Goal: Task Accomplishment & Management: Use online tool/utility

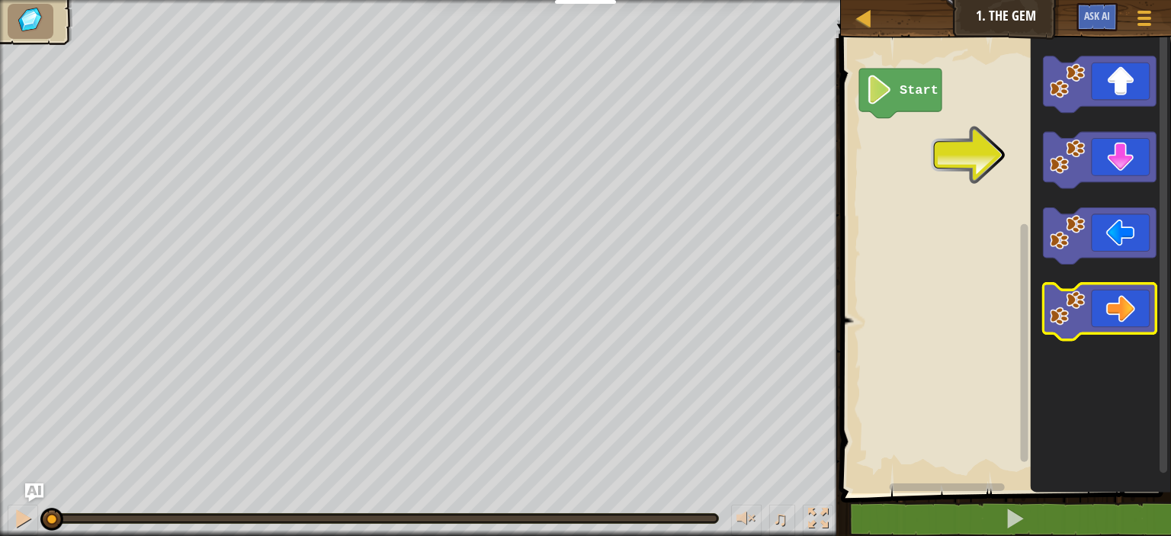
click at [1085, 311] on icon "Blockly Workspace" at bounding box center [1098, 312] width 113 height 56
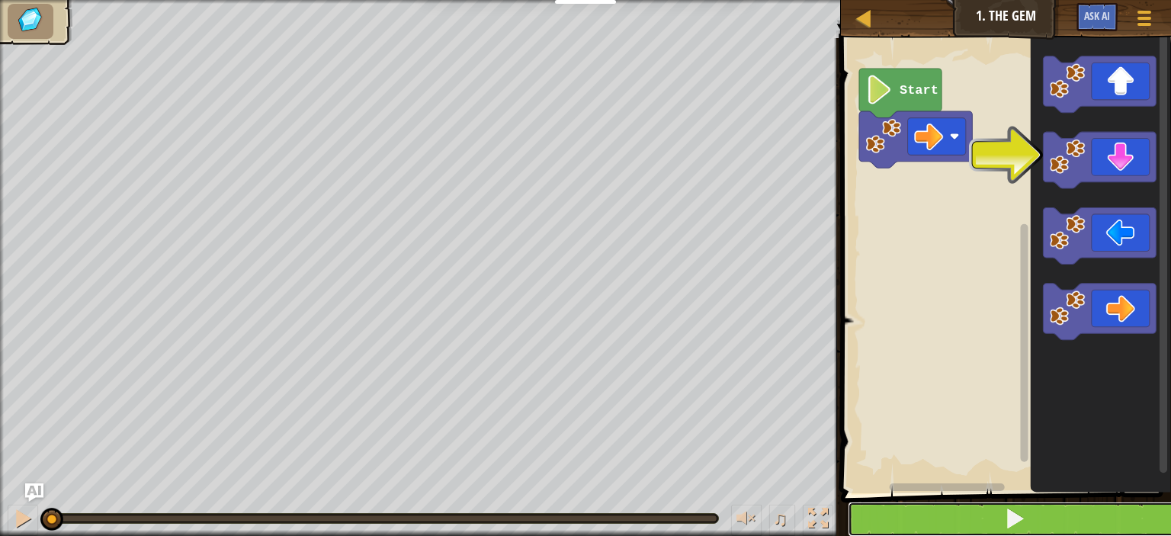
click at [933, 511] on button at bounding box center [1014, 518] width 335 height 35
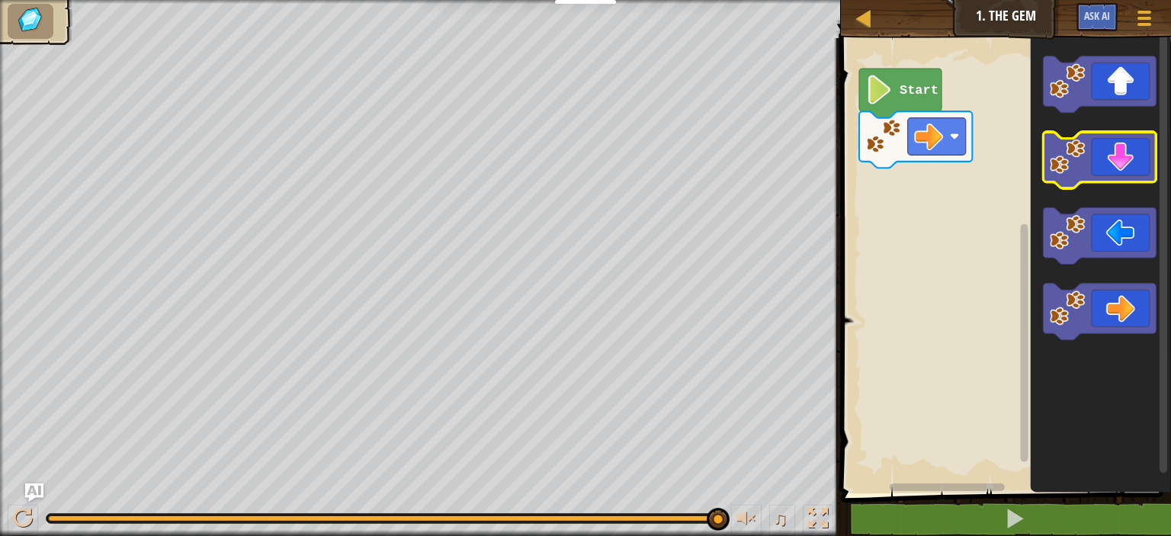
click at [1051, 159] on image "Blockly Workspace" at bounding box center [1067, 157] width 36 height 36
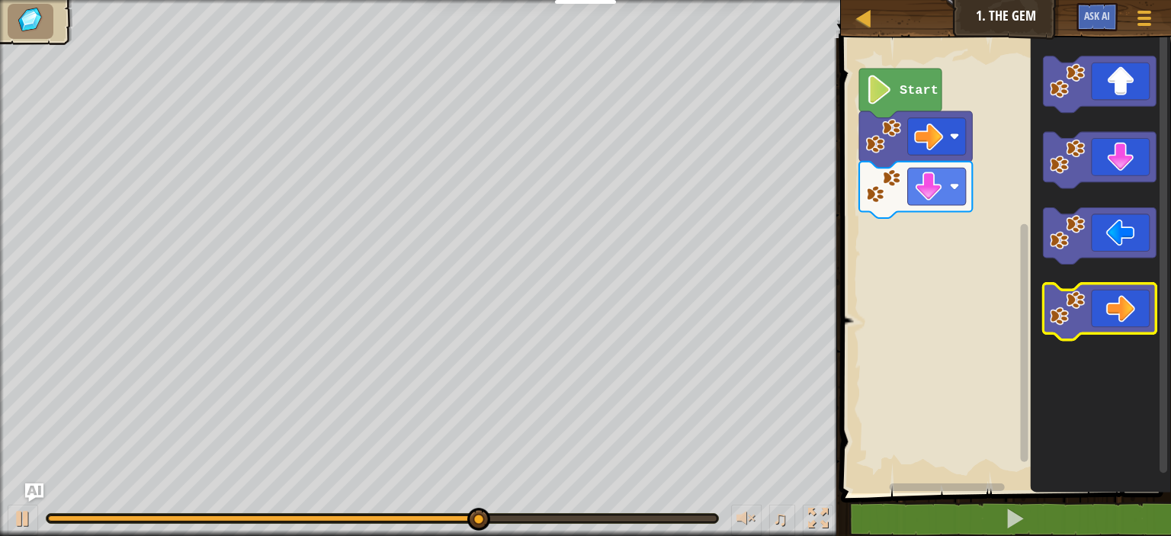
click at [1072, 303] on image "Blockly Workspace" at bounding box center [1067, 309] width 36 height 36
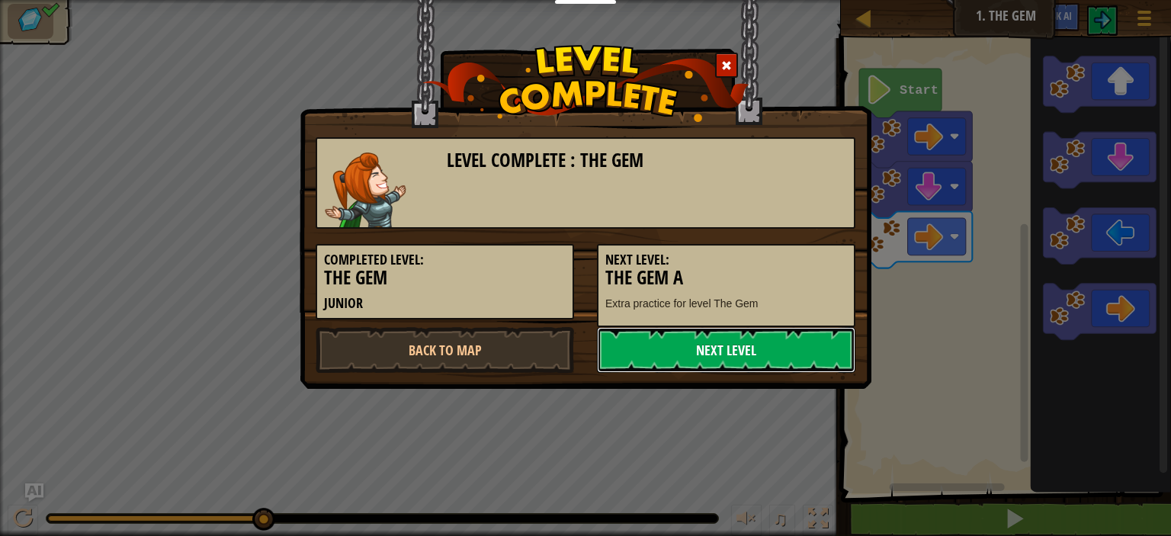
click at [771, 338] on link "Next Level" at bounding box center [726, 350] width 258 height 46
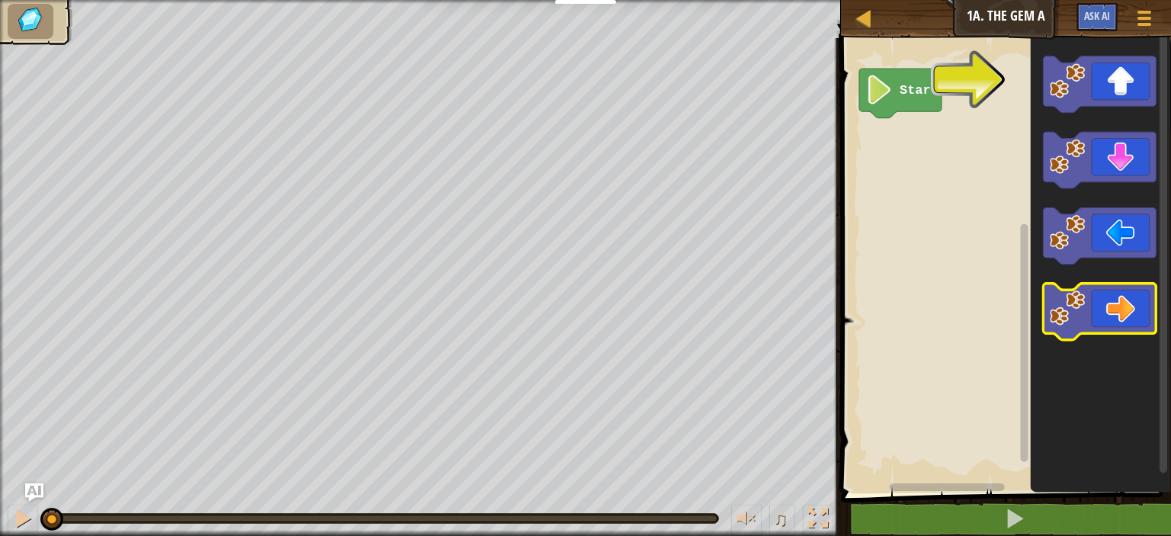
click at [1125, 309] on icon "Blockly Workspace" at bounding box center [1098, 312] width 113 height 56
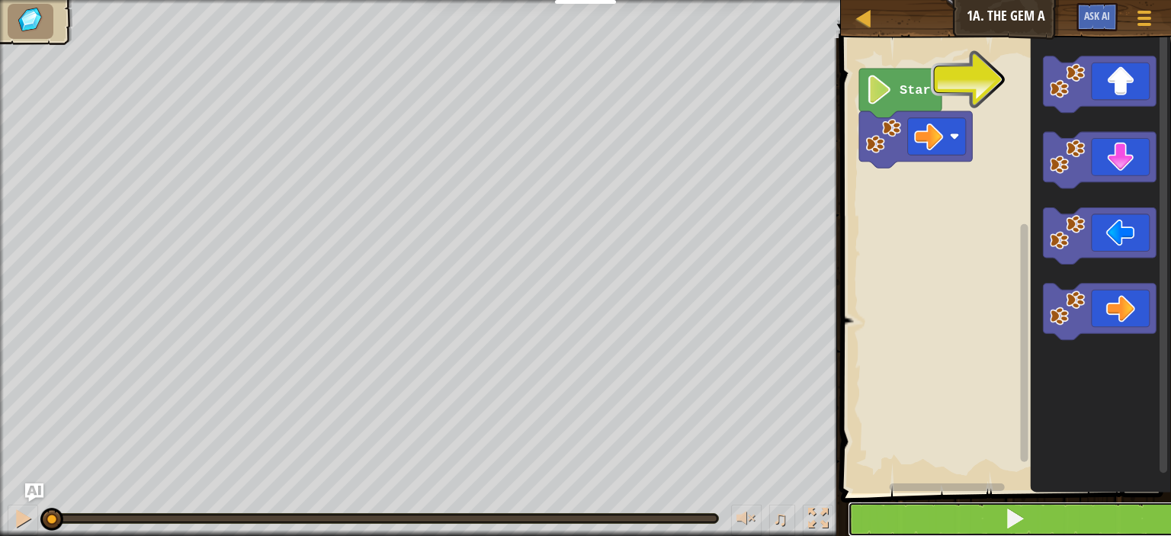
click at [1036, 511] on button at bounding box center [1014, 518] width 335 height 35
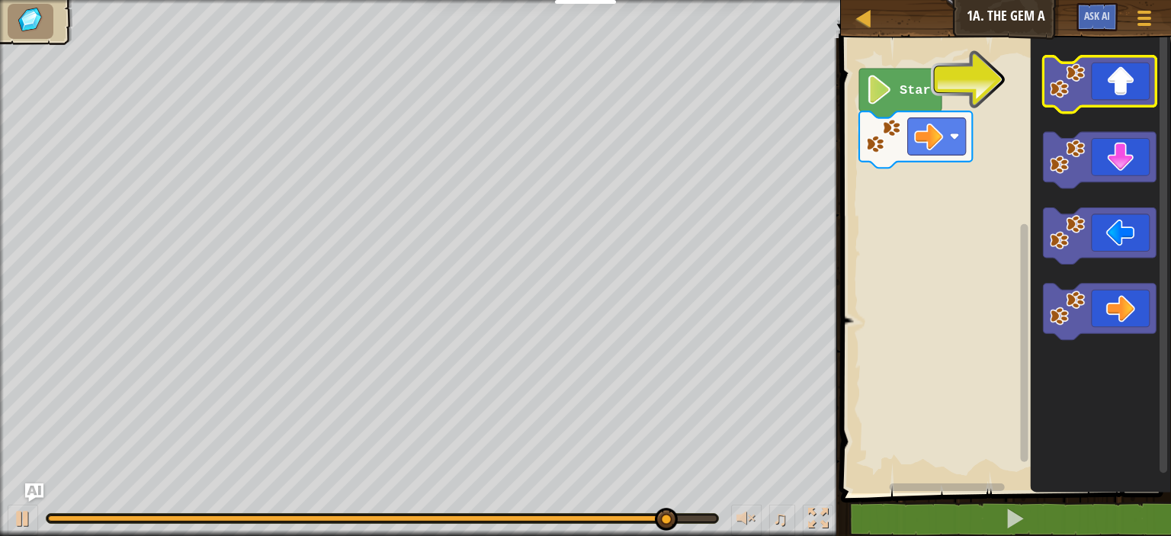
click at [1126, 100] on icon "Blockly Workspace" at bounding box center [1098, 84] width 113 height 56
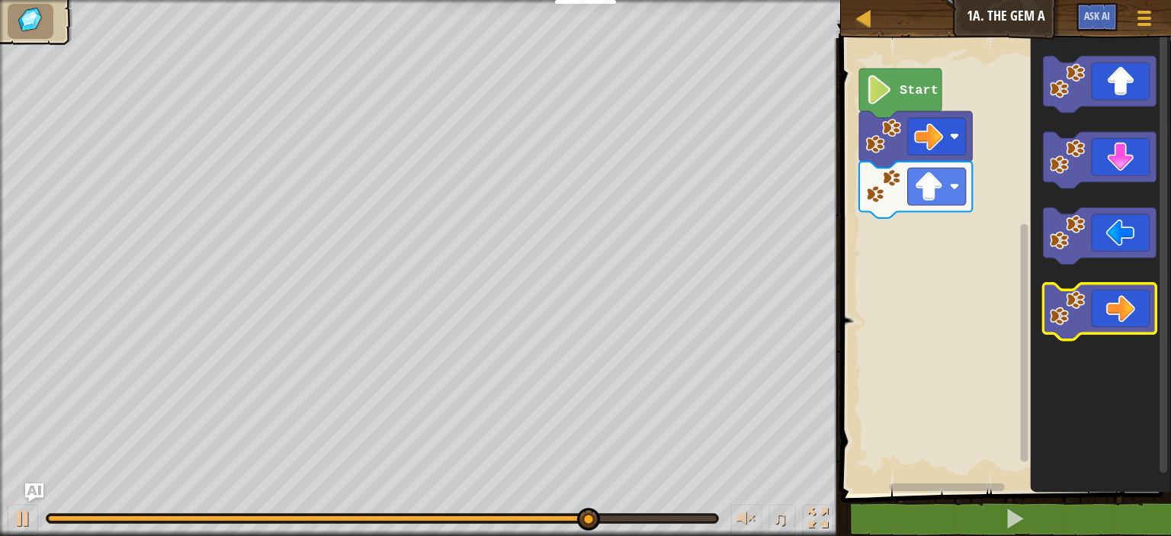
click at [1103, 316] on icon "Blockly Workspace" at bounding box center [1098, 312] width 113 height 56
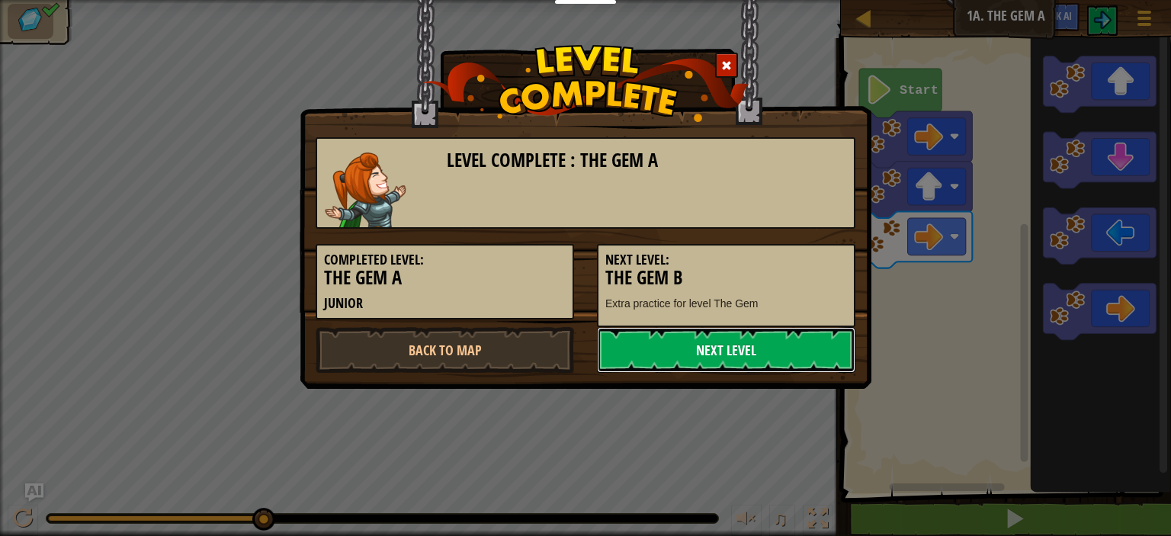
click at [791, 328] on link "Next Level" at bounding box center [726, 350] width 258 height 46
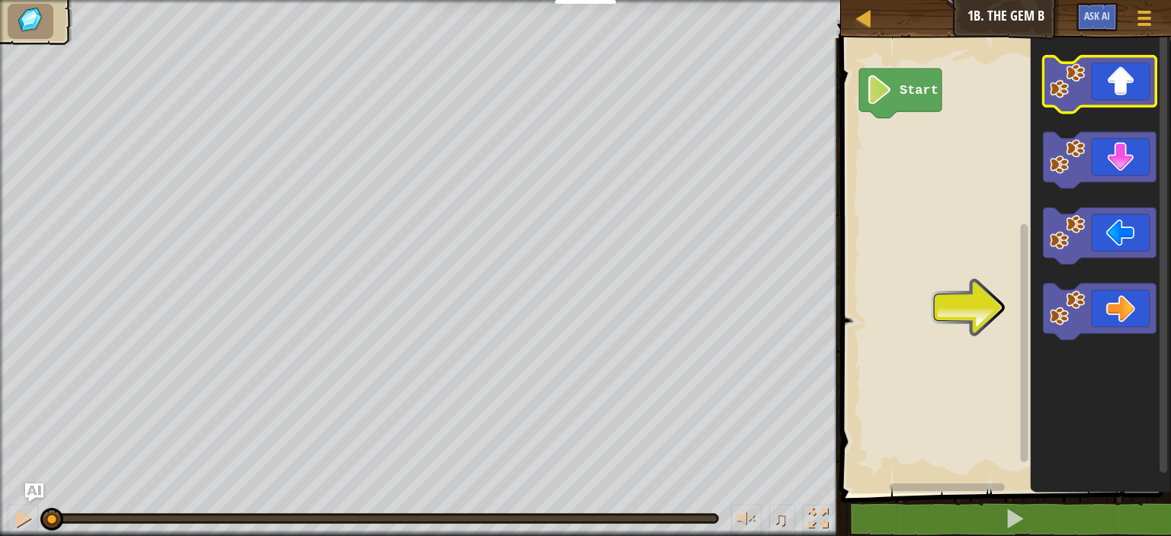
click at [1125, 88] on icon "Blockly Workspace" at bounding box center [1098, 84] width 113 height 56
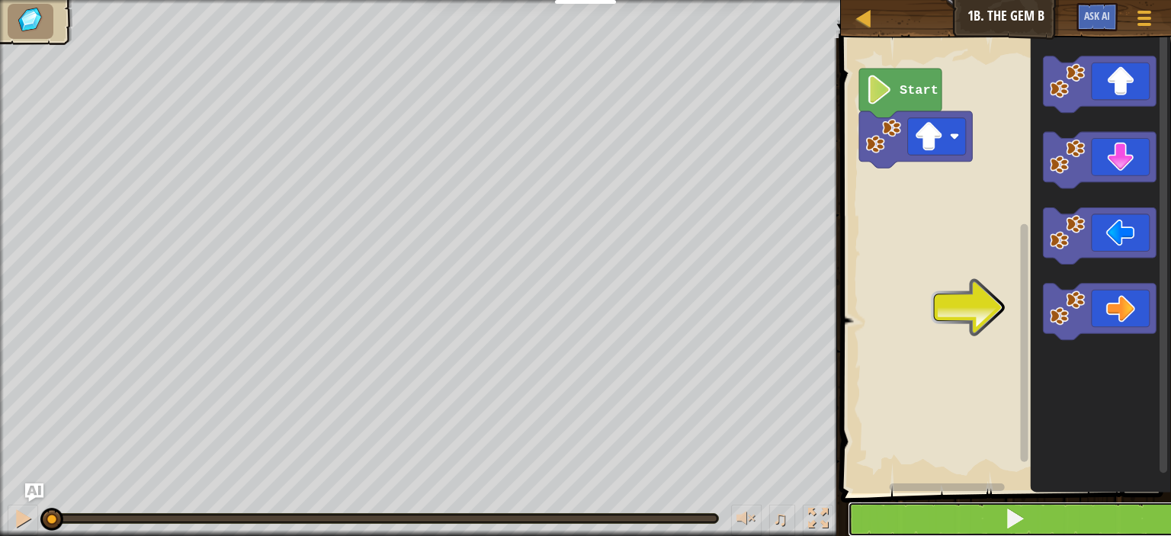
click at [948, 516] on button at bounding box center [1014, 518] width 335 height 35
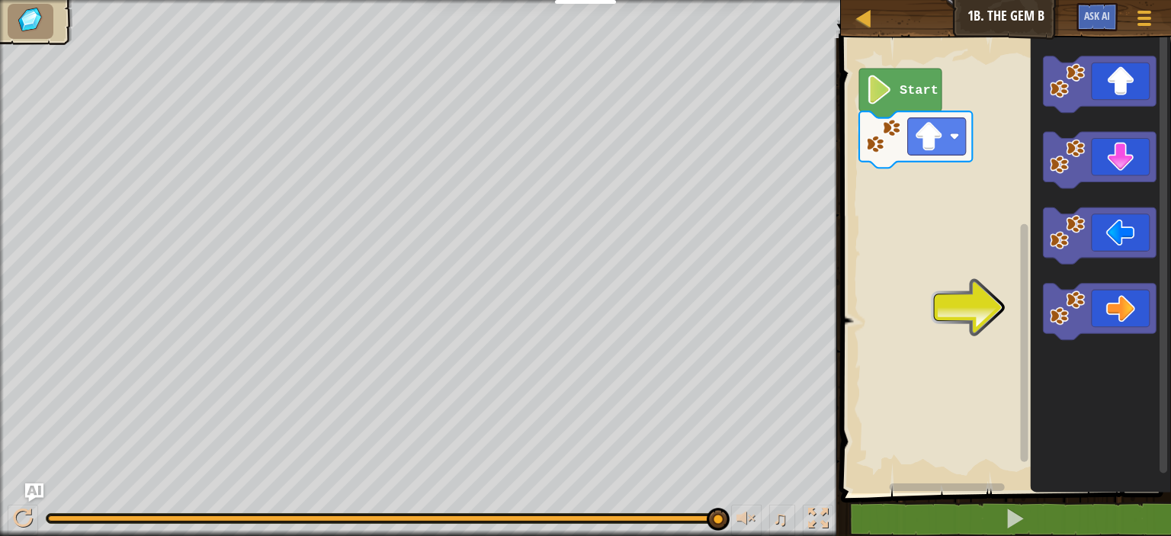
click at [1125, 341] on icon "Blockly Workspace" at bounding box center [1100, 261] width 140 height 463
click at [1111, 307] on icon "Blockly Workspace" at bounding box center [1098, 312] width 113 height 56
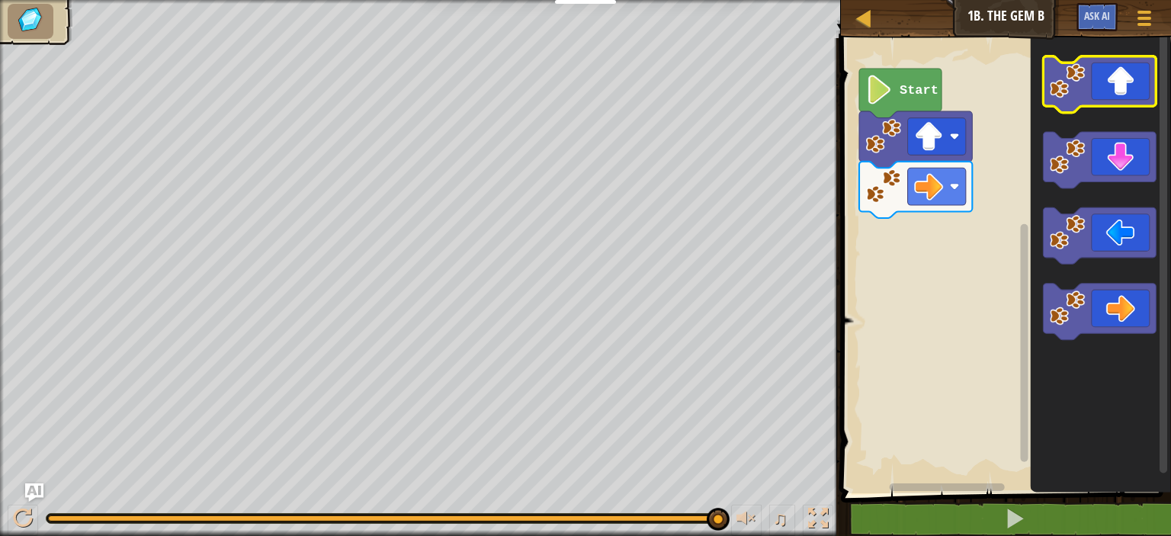
click at [1135, 91] on icon "Blockly Workspace" at bounding box center [1098, 84] width 113 height 56
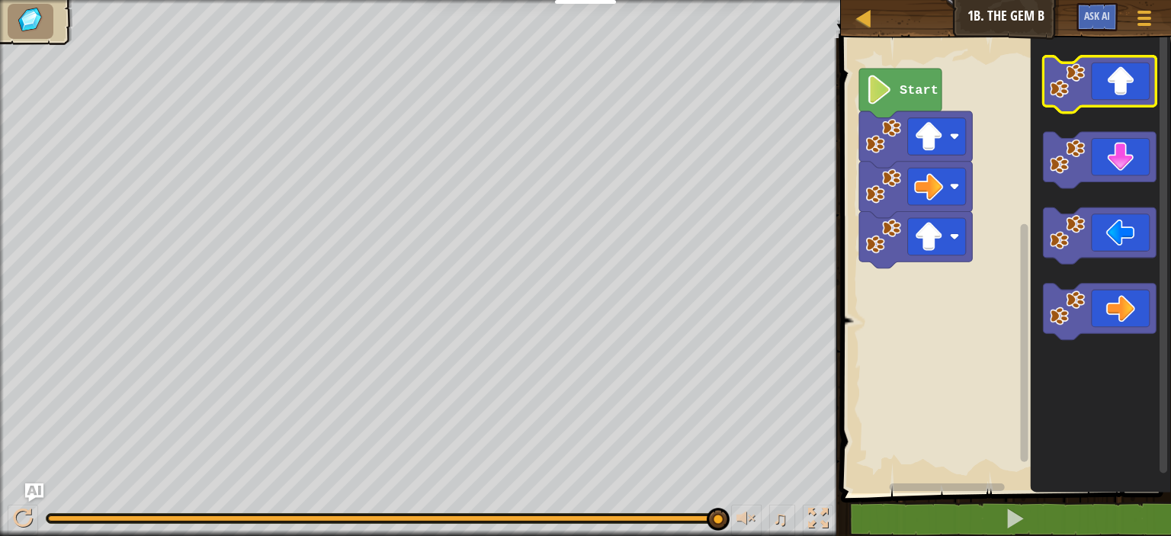
click at [1135, 91] on icon "Blockly Workspace" at bounding box center [1098, 84] width 113 height 56
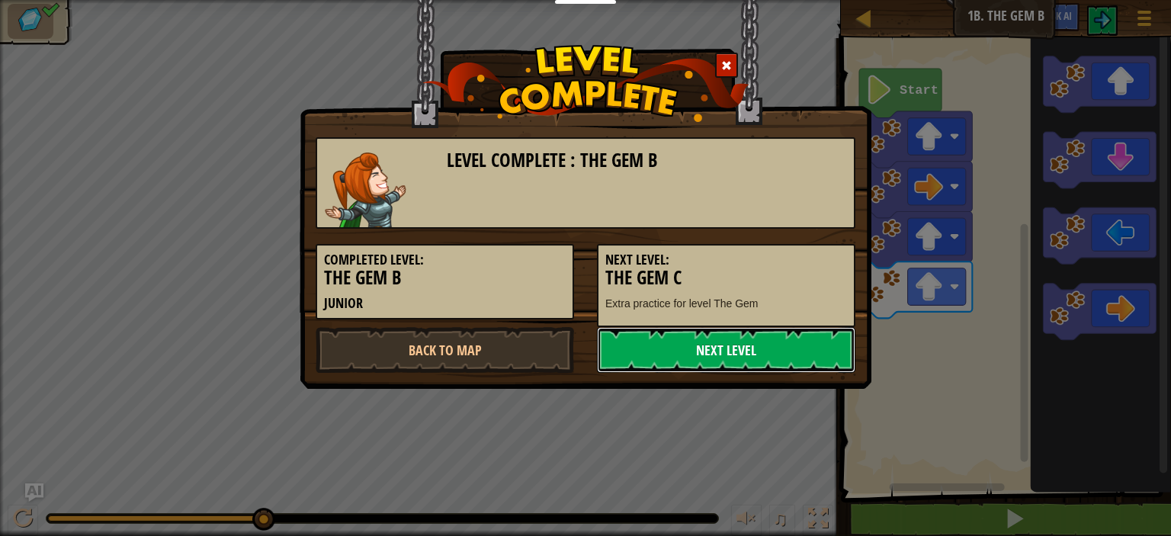
click at [824, 347] on link "Next Level" at bounding box center [726, 350] width 258 height 46
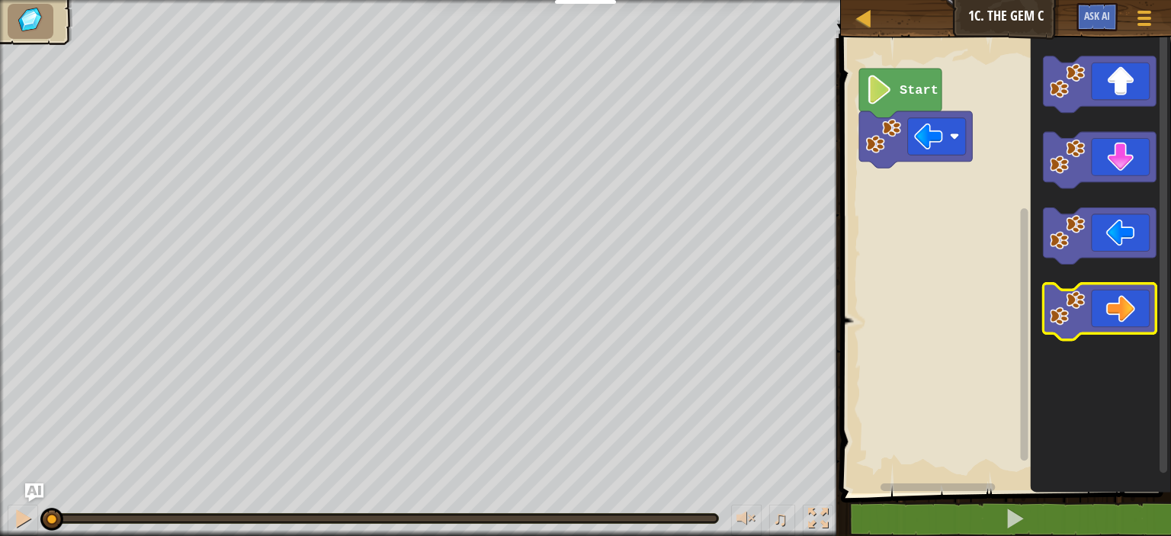
click at [1077, 322] on image "Blockly Workspace" at bounding box center [1067, 309] width 36 height 36
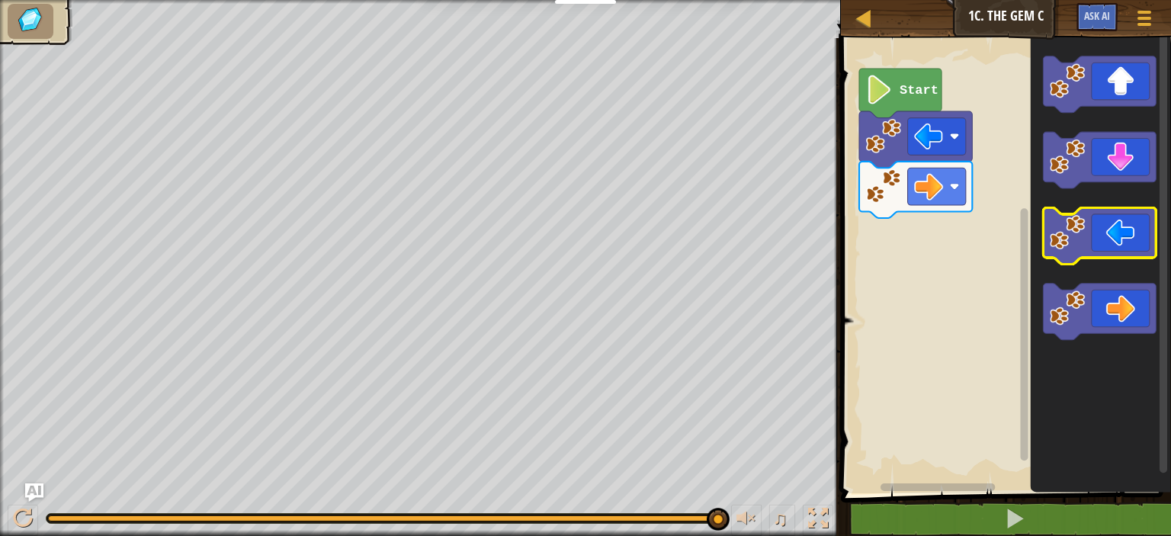
click at [1121, 257] on icon "Blockly Workspace" at bounding box center [1098, 236] width 113 height 56
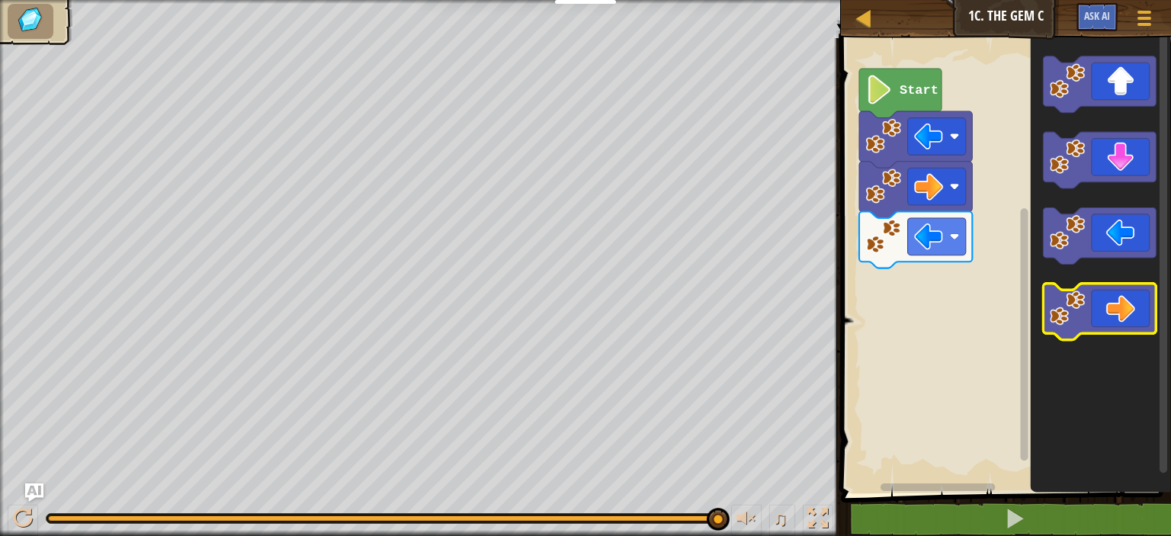
click at [1137, 286] on icon "Blockly Workspace" at bounding box center [1098, 312] width 113 height 56
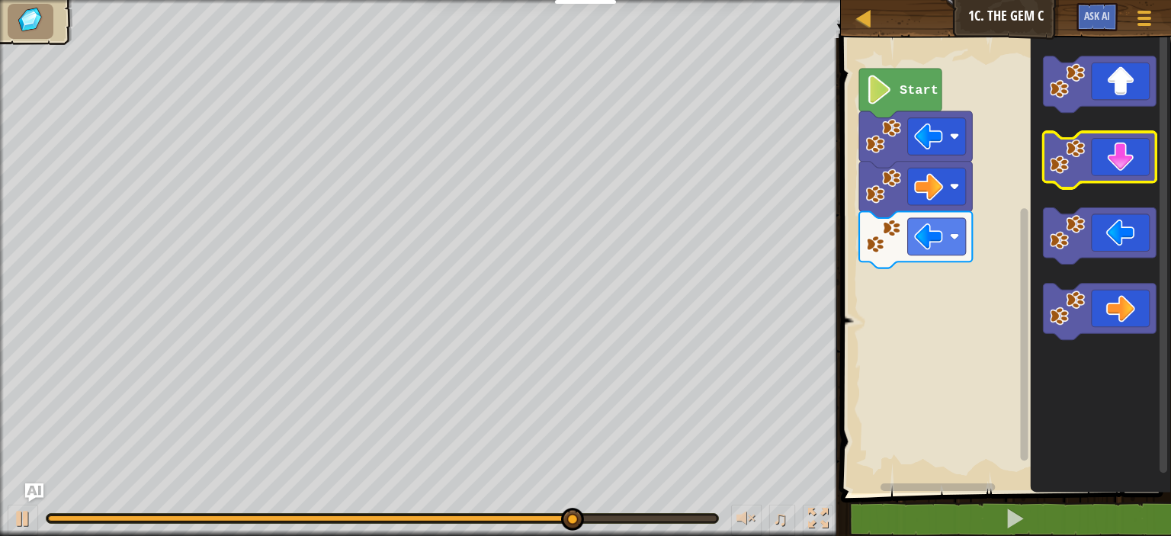
click at [1121, 177] on icon "Blockly Workspace" at bounding box center [1098, 160] width 113 height 56
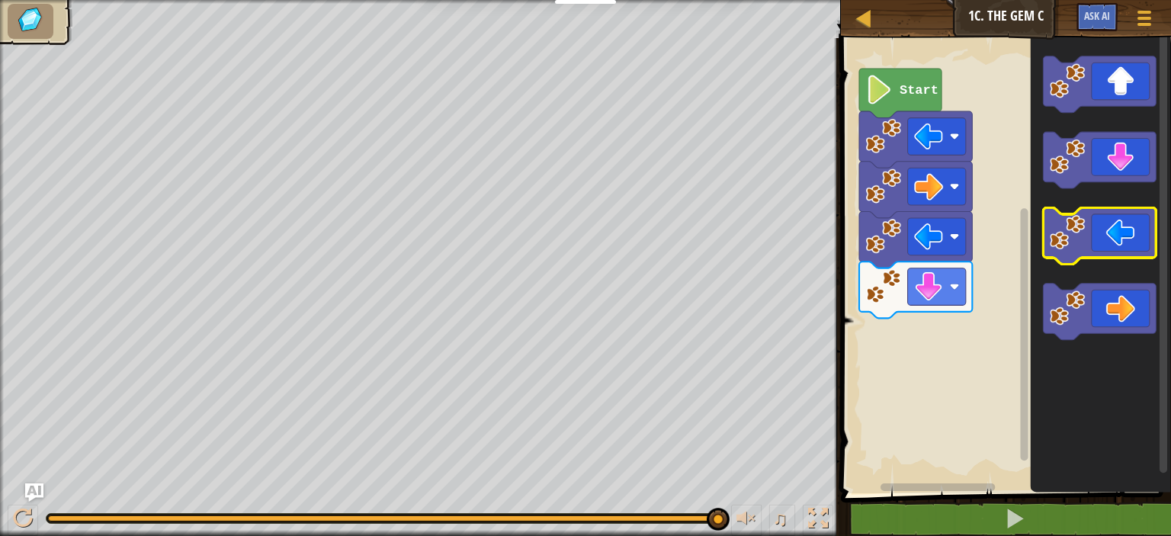
click at [1134, 217] on icon "Blockly Workspace" at bounding box center [1098, 236] width 113 height 56
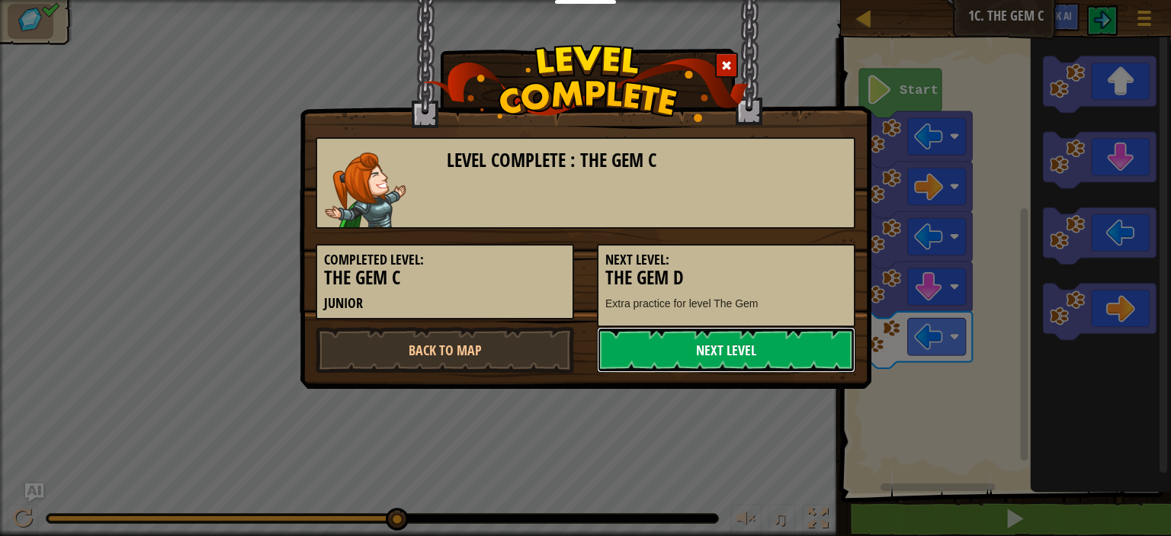
click at [769, 349] on link "Next Level" at bounding box center [726, 350] width 258 height 46
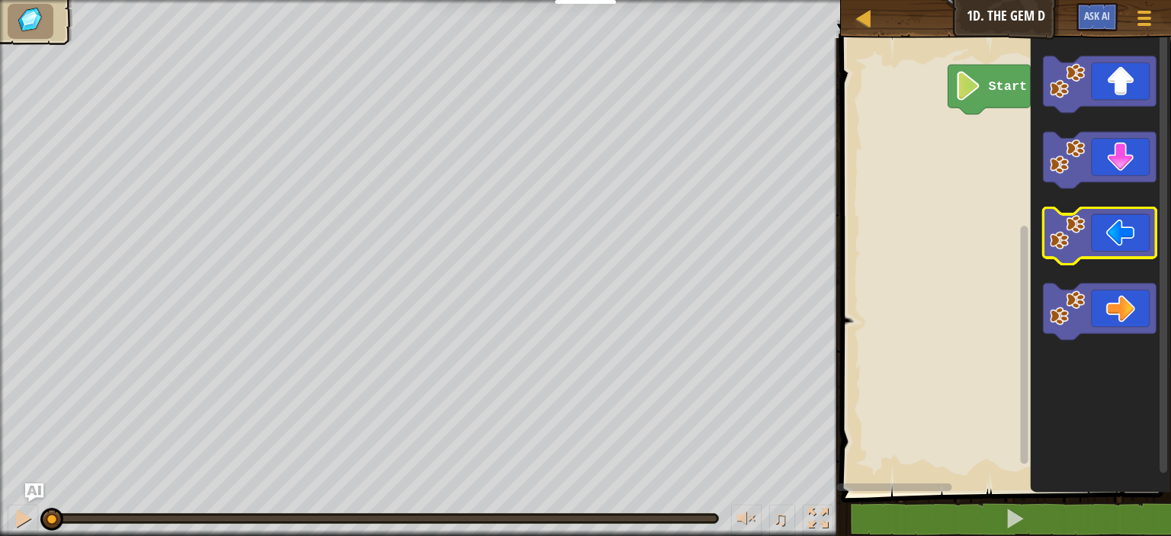
click at [1125, 243] on icon "Blockly Workspace" at bounding box center [1098, 236] width 113 height 56
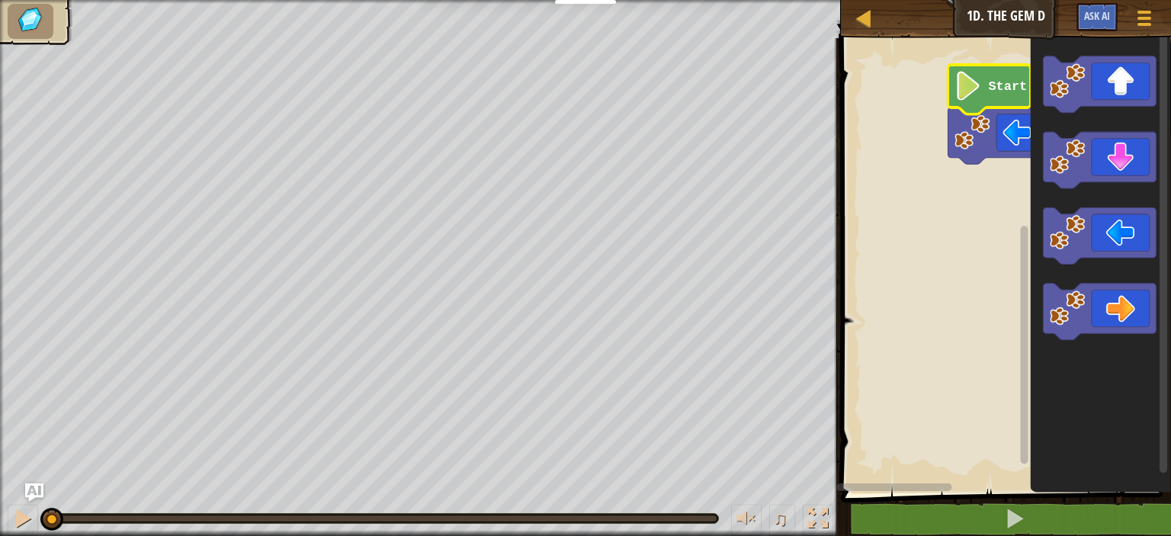
click at [973, 78] on image "Blockly Workspace" at bounding box center [967, 85] width 27 height 29
click at [957, 75] on image "Blockly Workspace" at bounding box center [967, 85] width 27 height 29
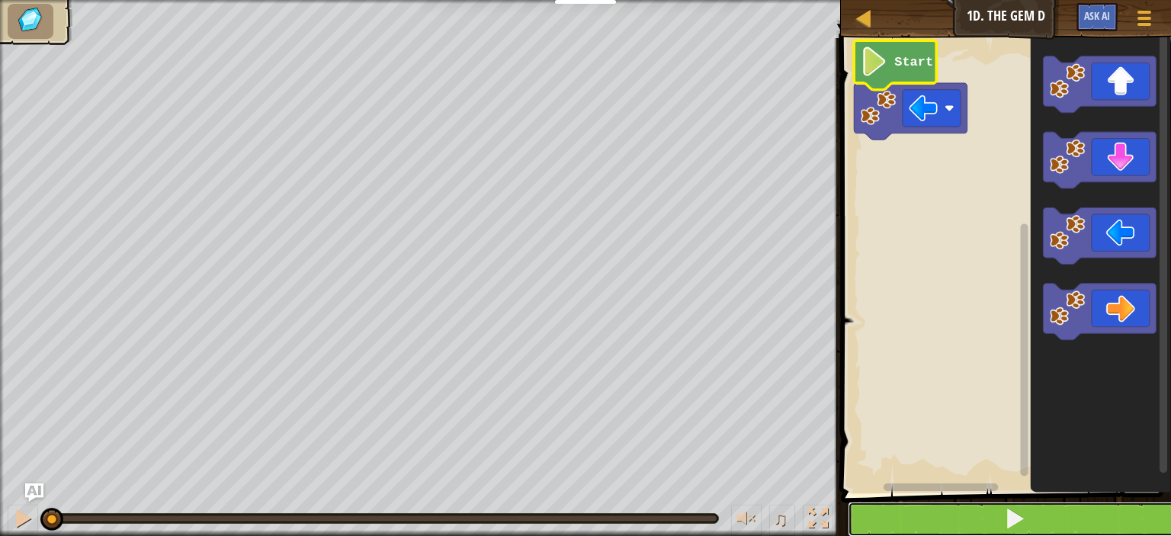
click at [905, 512] on button at bounding box center [1014, 518] width 335 height 35
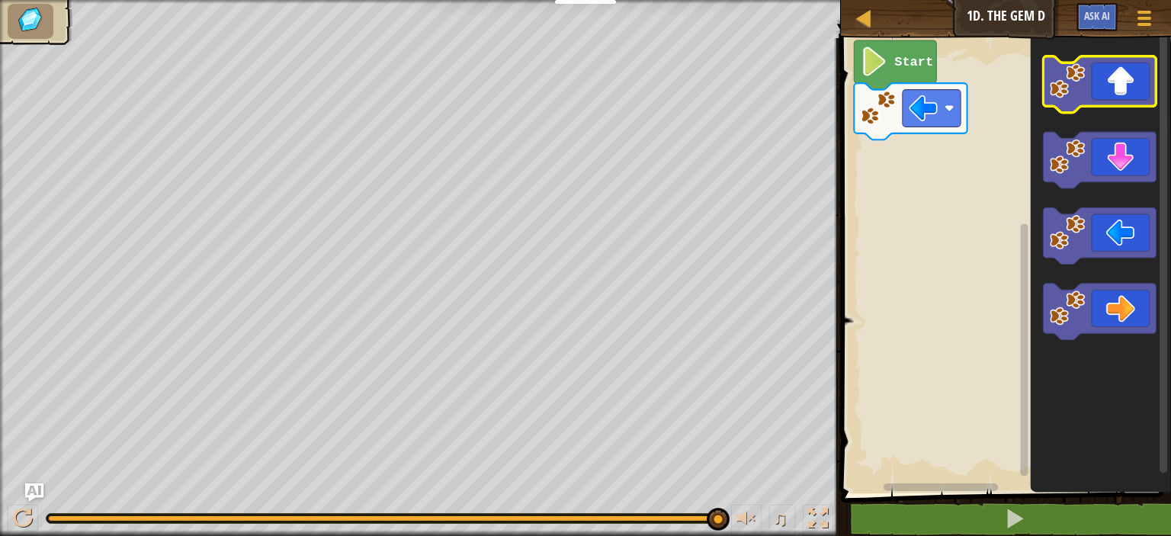
click at [1103, 83] on icon "Blockly Workspace" at bounding box center [1098, 84] width 113 height 56
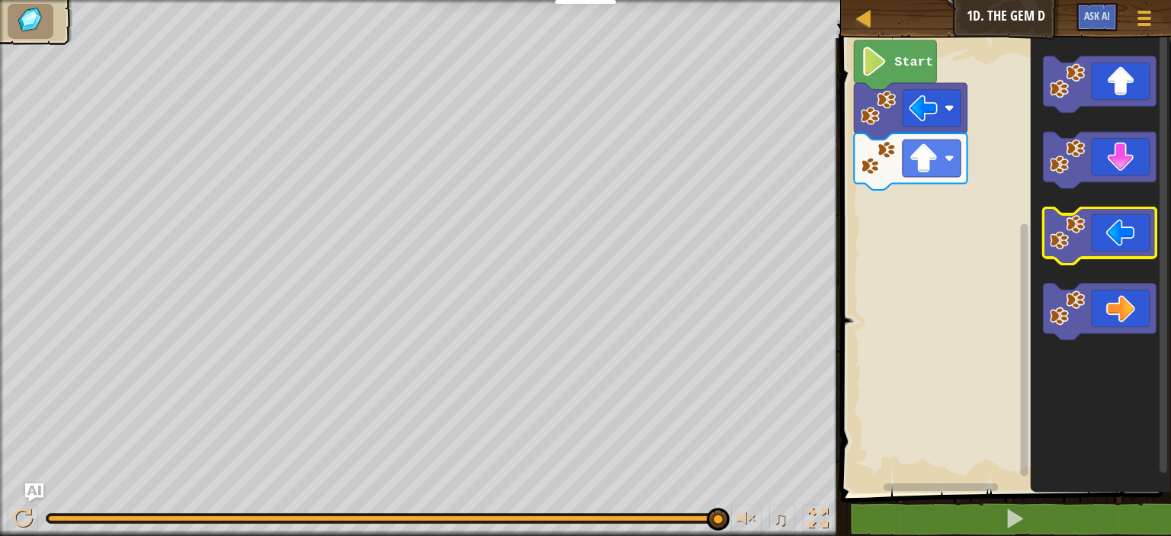
click at [1103, 237] on icon "Blockly Workspace" at bounding box center [1098, 236] width 113 height 56
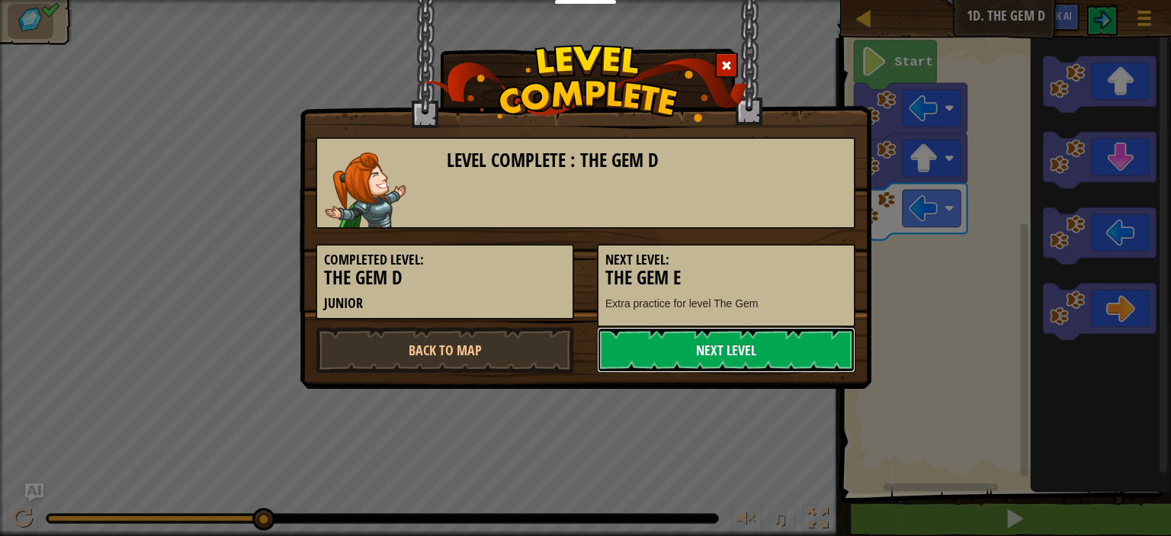
click at [744, 342] on link "Next Level" at bounding box center [726, 350] width 258 height 46
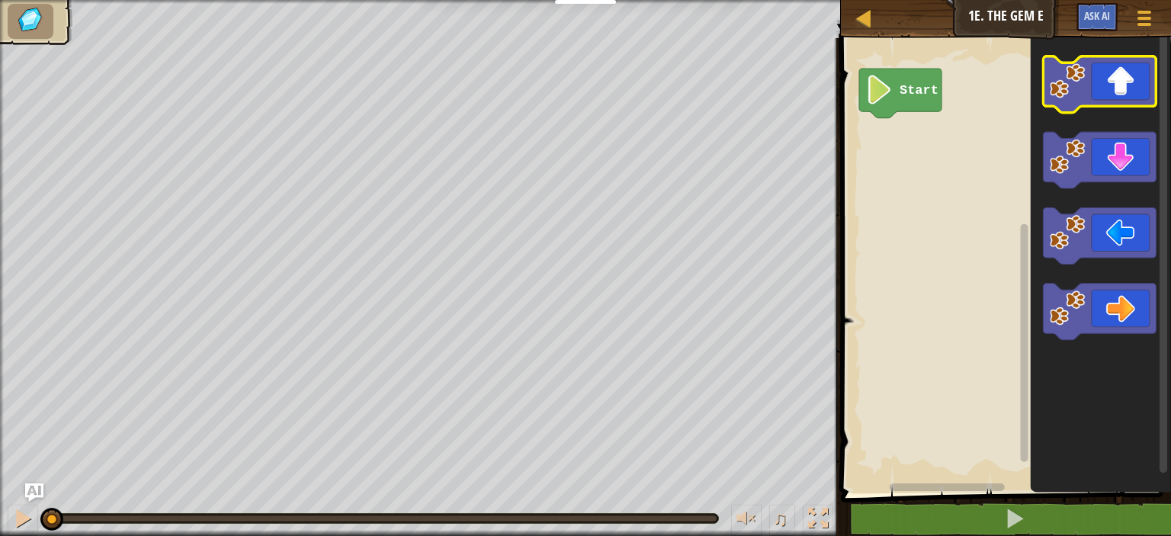
click at [1126, 68] on icon "Blockly Workspace" at bounding box center [1098, 84] width 113 height 56
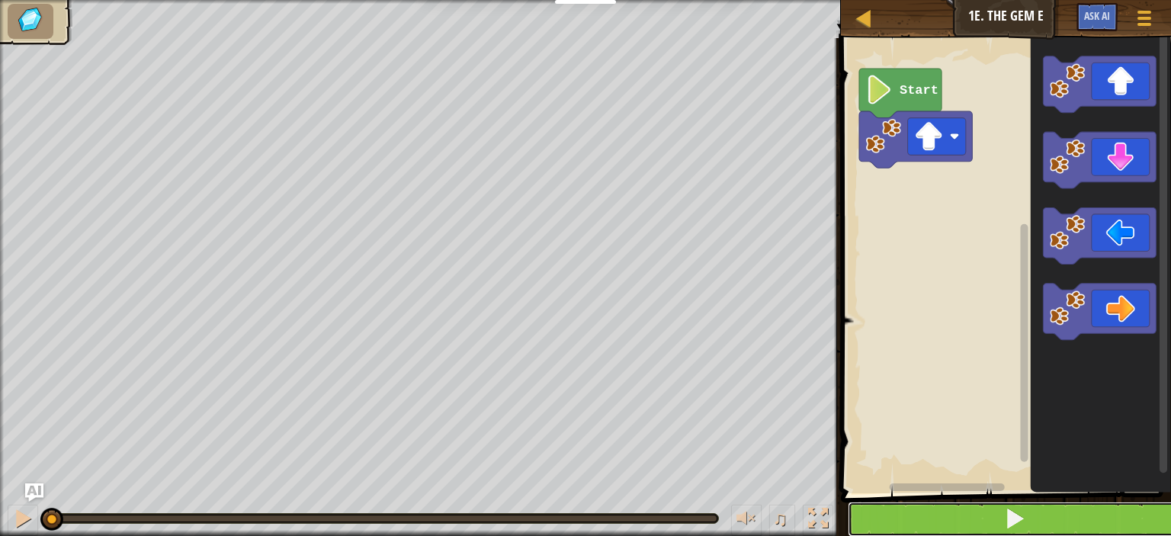
click at [967, 512] on button at bounding box center [1014, 518] width 335 height 35
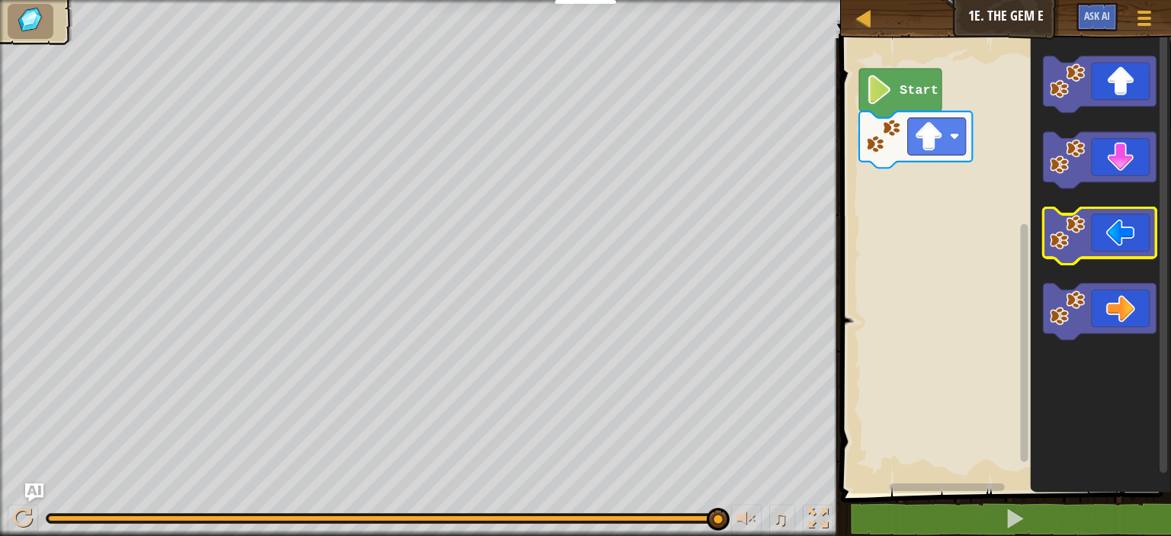
click at [1082, 208] on icon "Blockly Workspace" at bounding box center [1098, 236] width 113 height 56
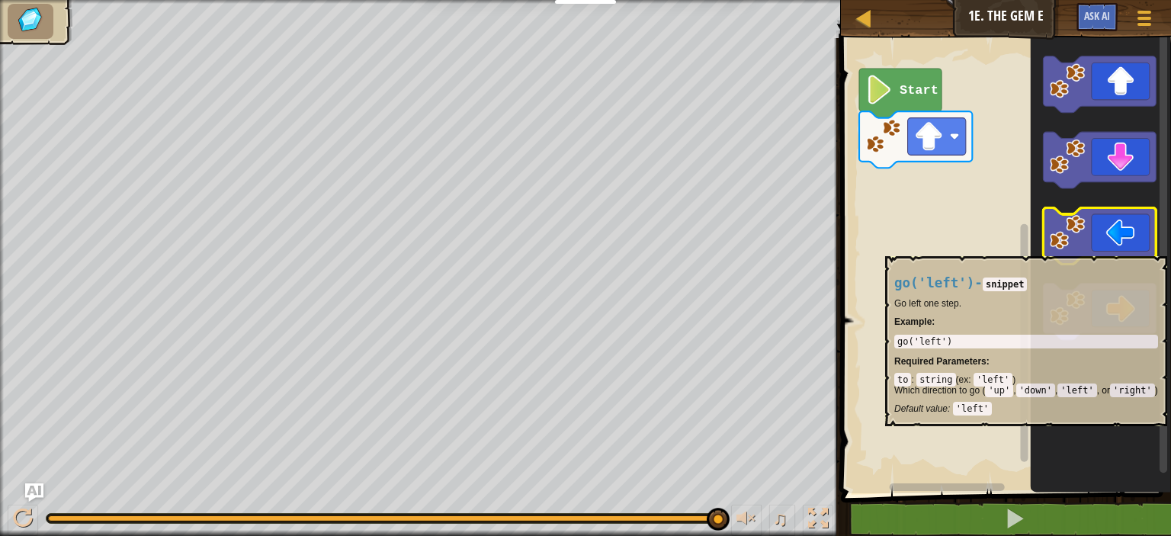
click at [1087, 248] on icon "Blockly Workspace" at bounding box center [1098, 236] width 113 height 56
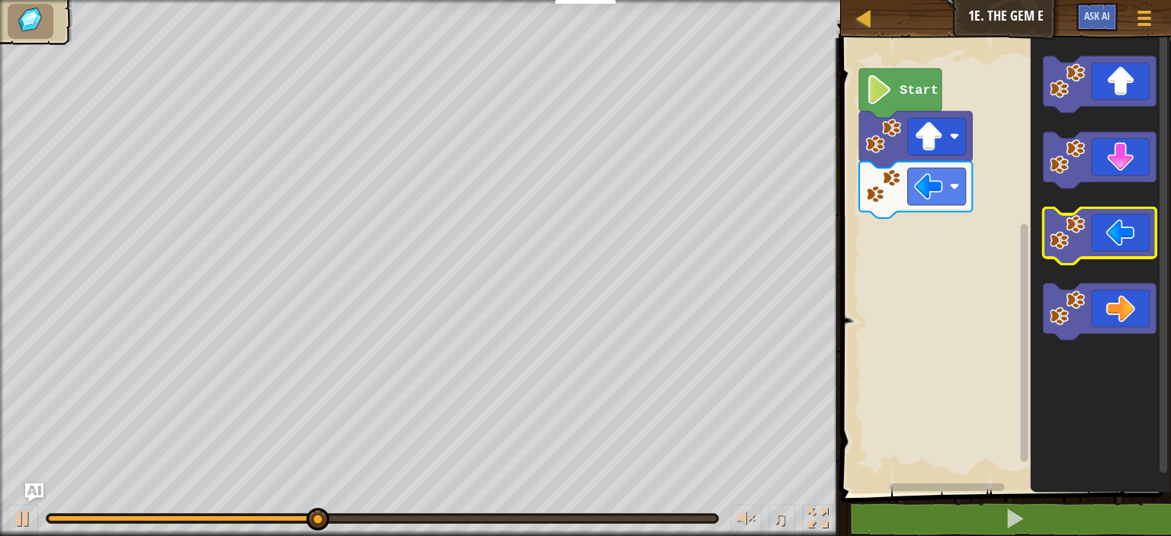
click at [1087, 248] on icon "Blockly Workspace" at bounding box center [1098, 236] width 113 height 56
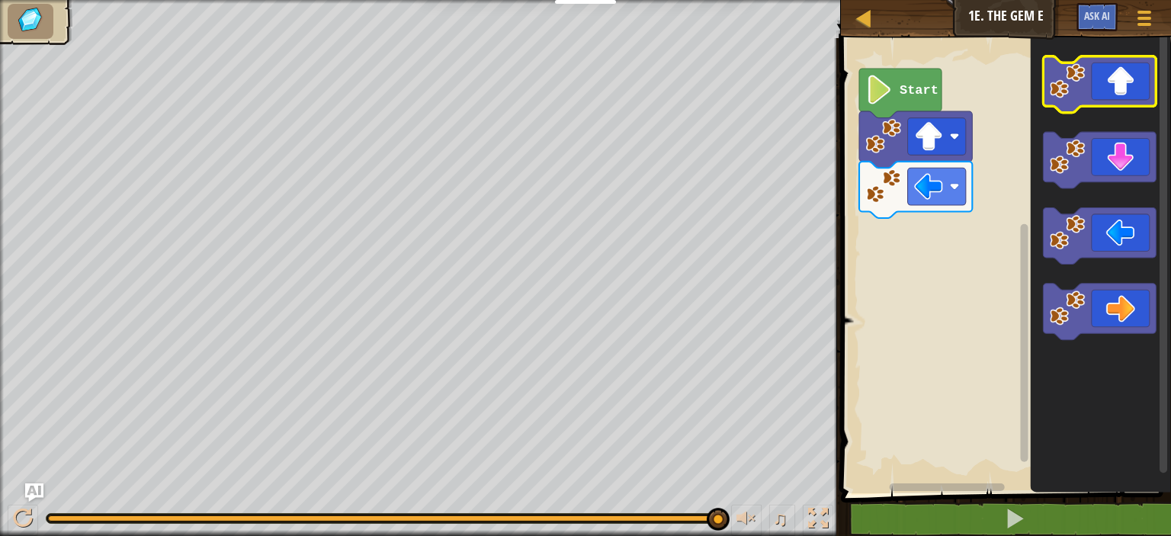
click at [1070, 98] on image "Blockly Workspace" at bounding box center [1067, 81] width 36 height 36
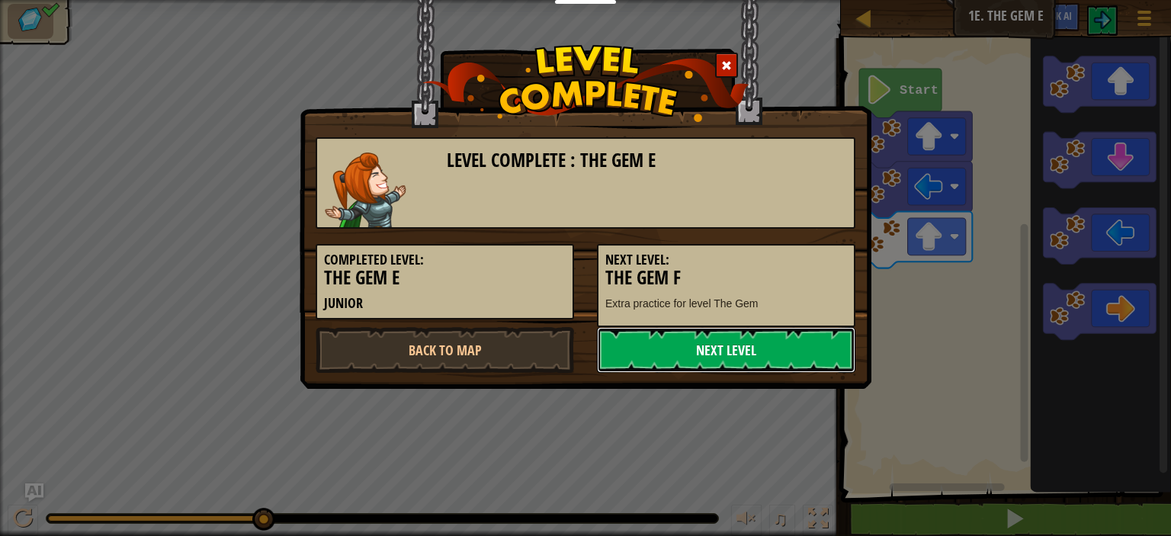
click at [737, 348] on link "Next Level" at bounding box center [726, 350] width 258 height 46
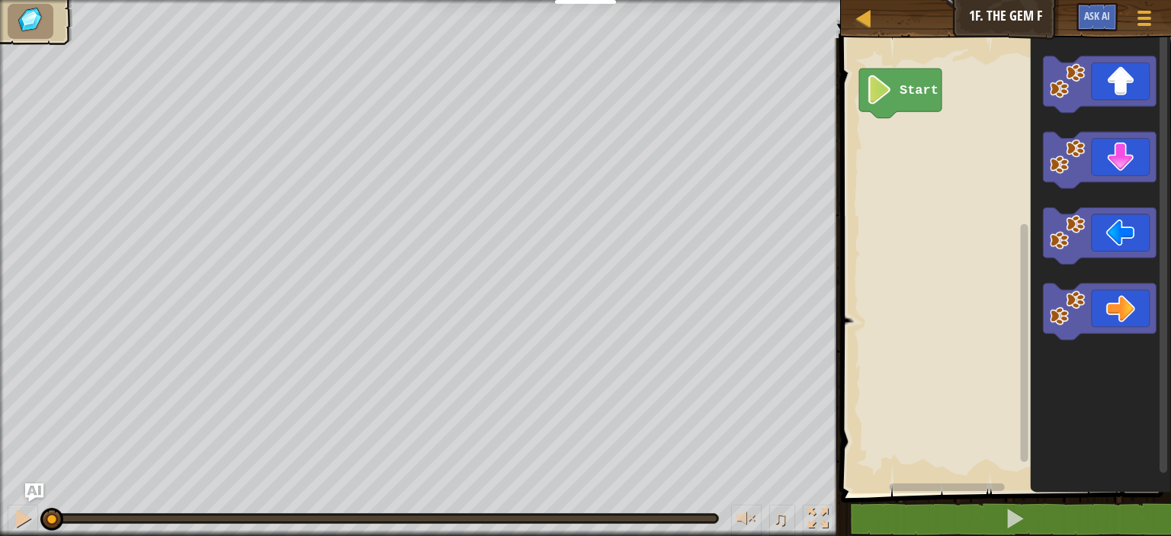
click at [930, 206] on rect "Blockly Workspace" at bounding box center [1003, 261] width 335 height 463
click at [1121, 216] on icon "Blockly Workspace" at bounding box center [1098, 236] width 113 height 56
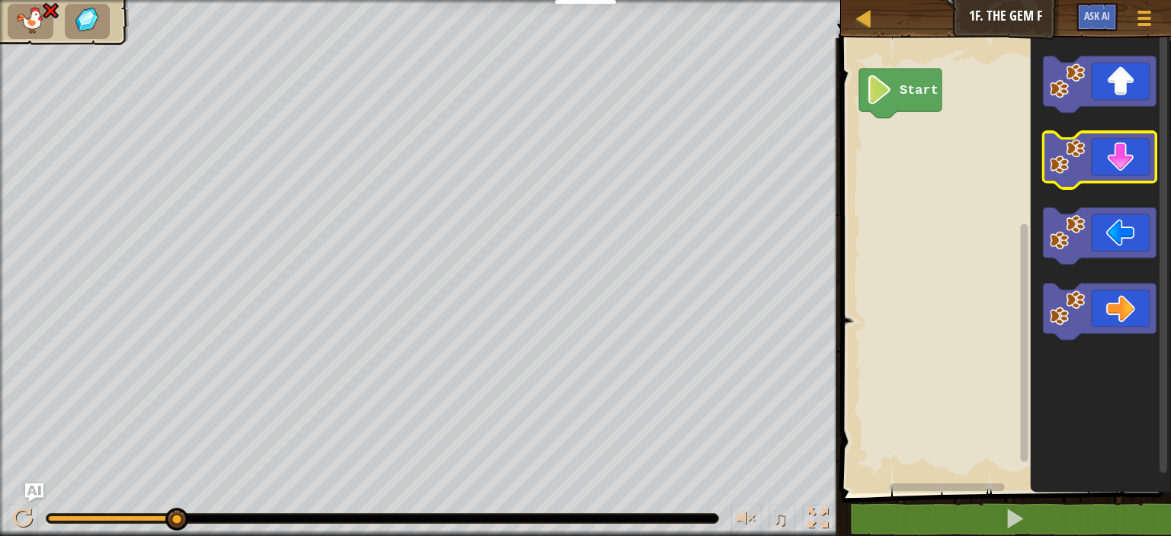
click at [1100, 167] on icon "Blockly Workspace" at bounding box center [1098, 160] width 113 height 56
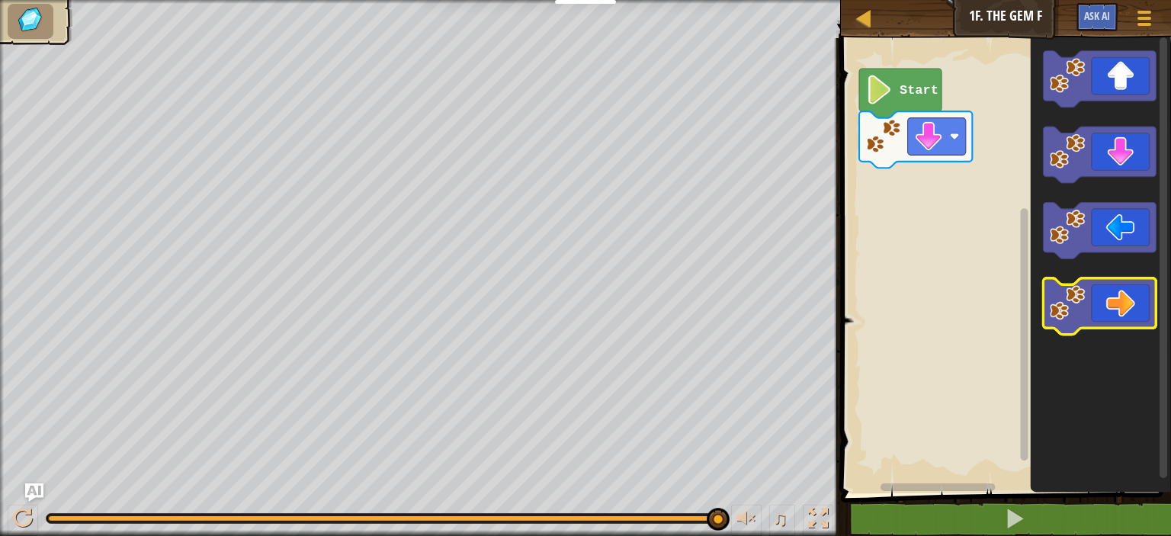
click at [1070, 323] on icon "Blockly Workspace" at bounding box center [1098, 307] width 113 height 56
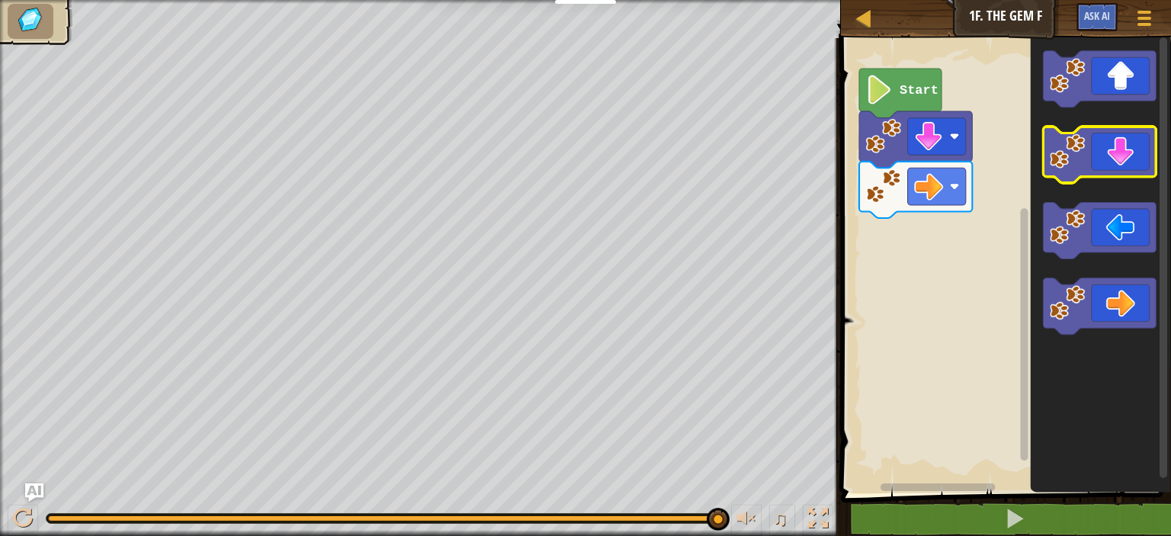
click at [1116, 157] on icon "Blockly Workspace" at bounding box center [1098, 155] width 113 height 56
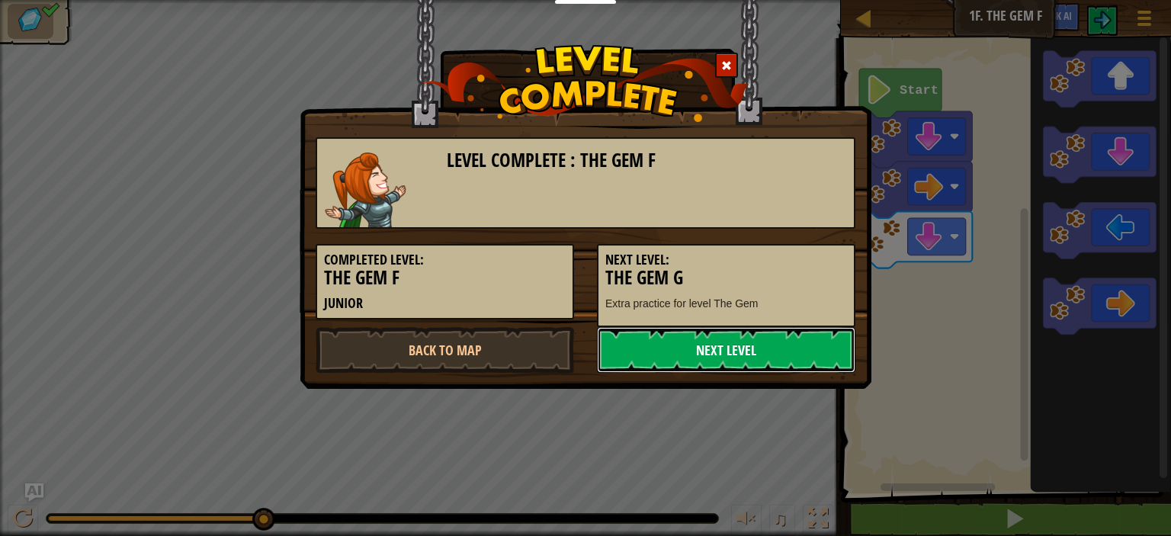
click at [735, 338] on link "Next Level" at bounding box center [726, 350] width 258 height 46
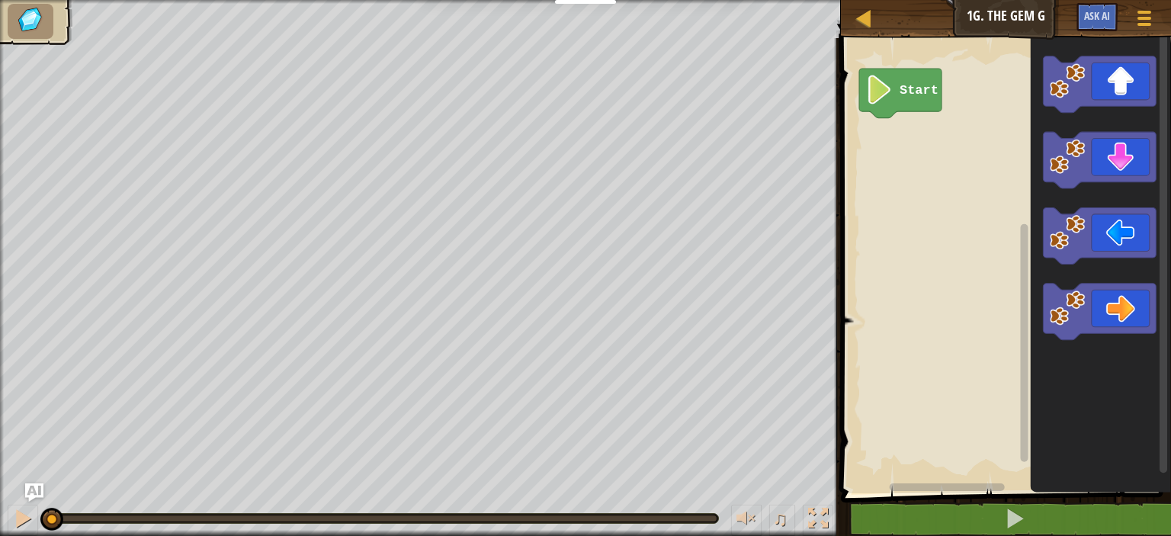
click at [978, 246] on rect "Blockly Workspace" at bounding box center [1003, 261] width 335 height 463
click at [1137, 237] on icon "Blockly Workspace" at bounding box center [1098, 236] width 113 height 56
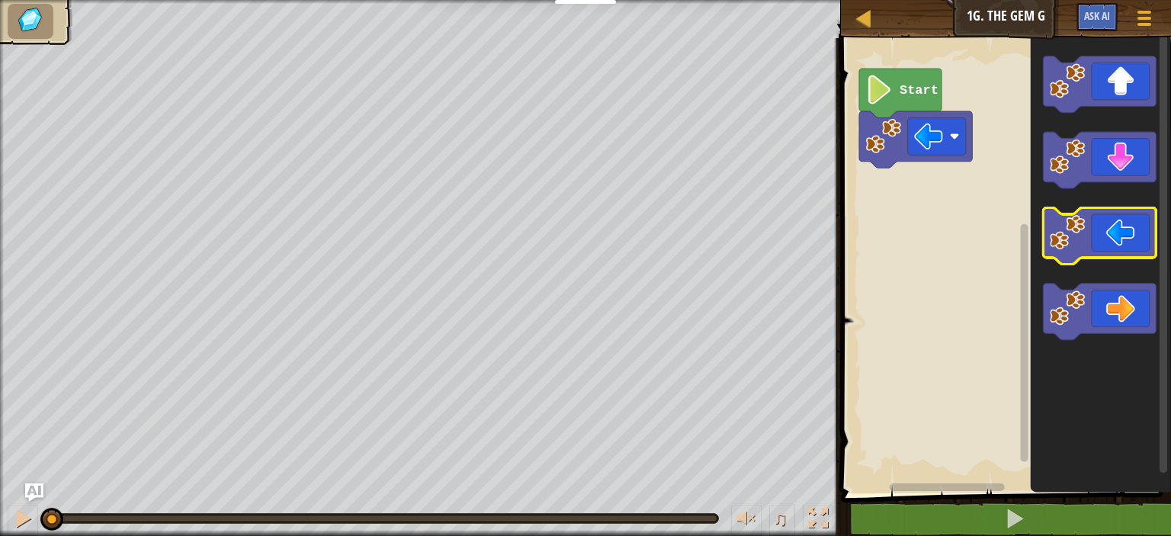
click at [1137, 237] on icon "Blockly Workspace" at bounding box center [1098, 236] width 113 height 56
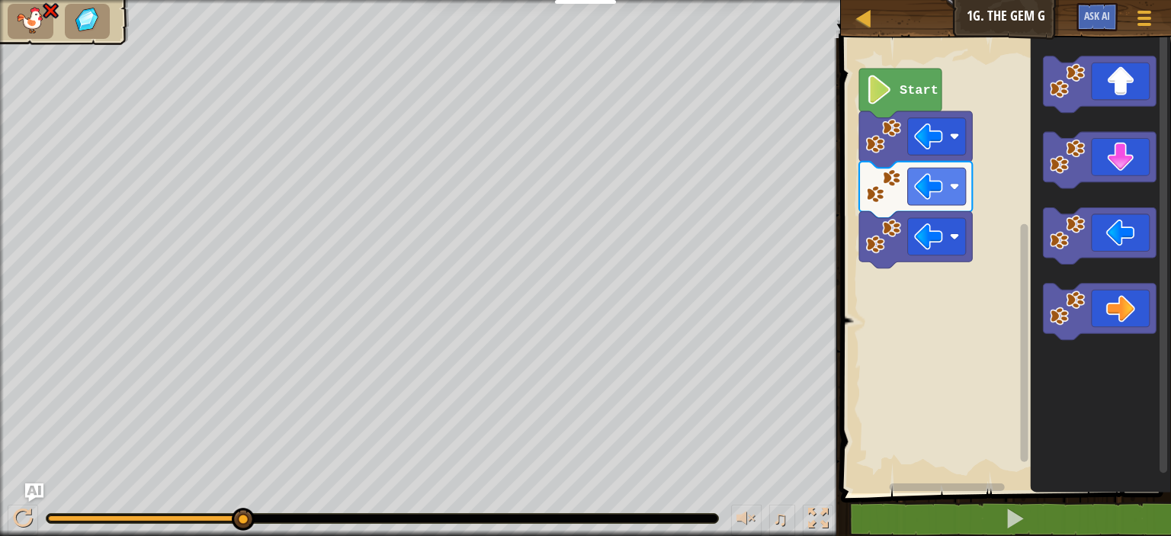
click at [854, 290] on rect "Blockly Workspace" at bounding box center [1003, 261] width 335 height 463
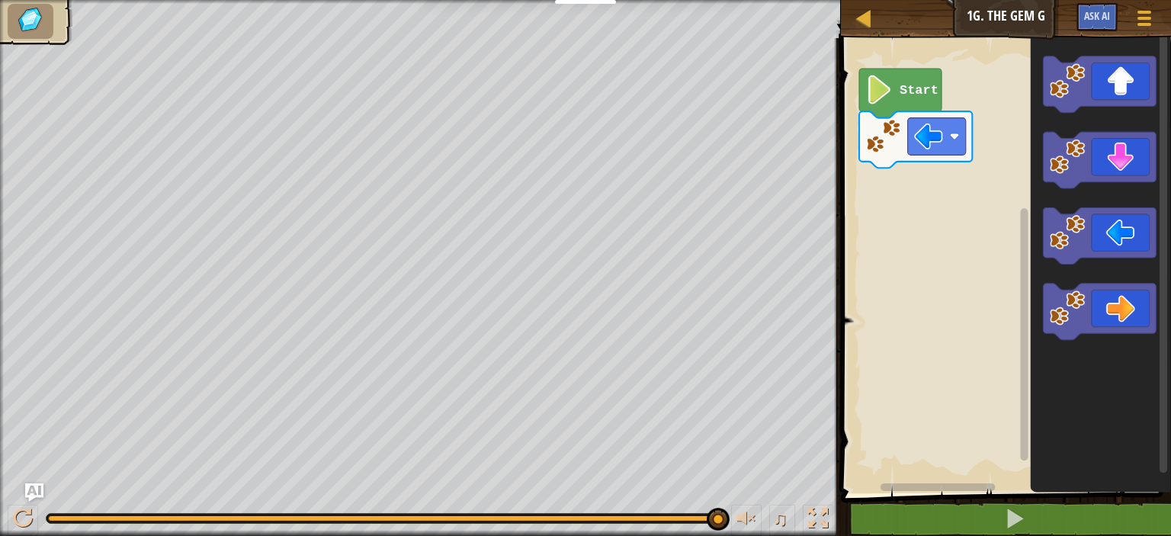
click at [1009, 81] on rect "Blockly Workspace" at bounding box center [1003, 261] width 335 height 463
click at [1121, 87] on icon "Blockly Workspace" at bounding box center [1098, 84] width 113 height 56
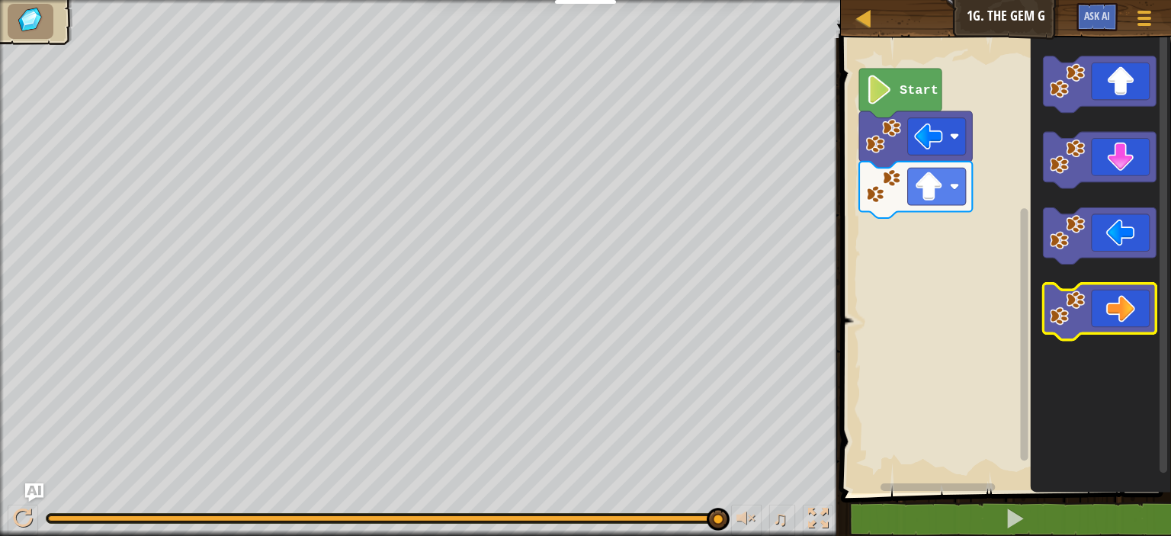
click at [1116, 306] on icon "Blockly Workspace" at bounding box center [1098, 312] width 113 height 56
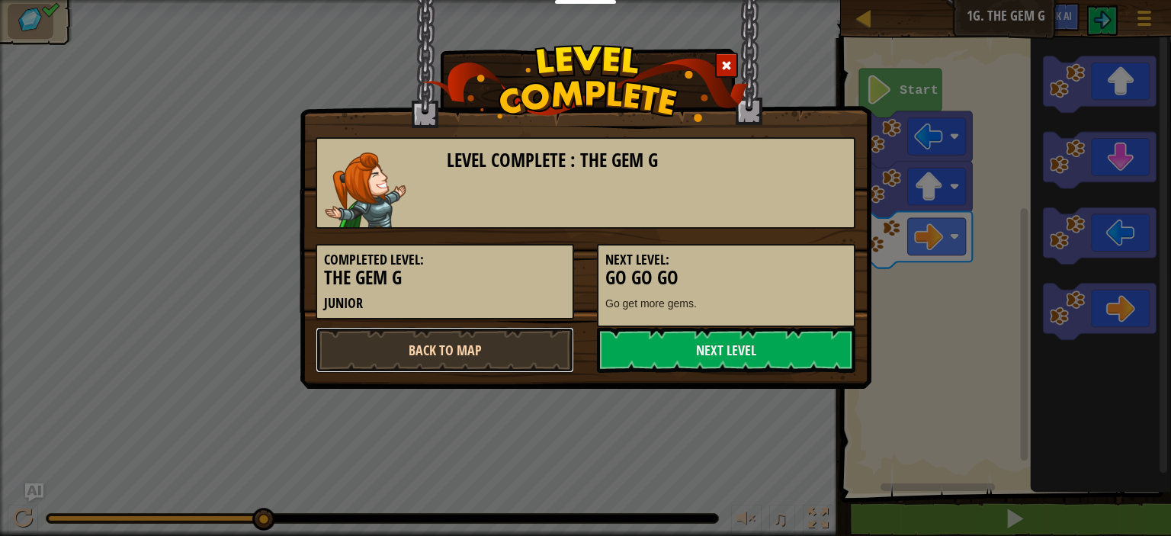
click at [403, 365] on link "Back to Map" at bounding box center [444, 350] width 258 height 46
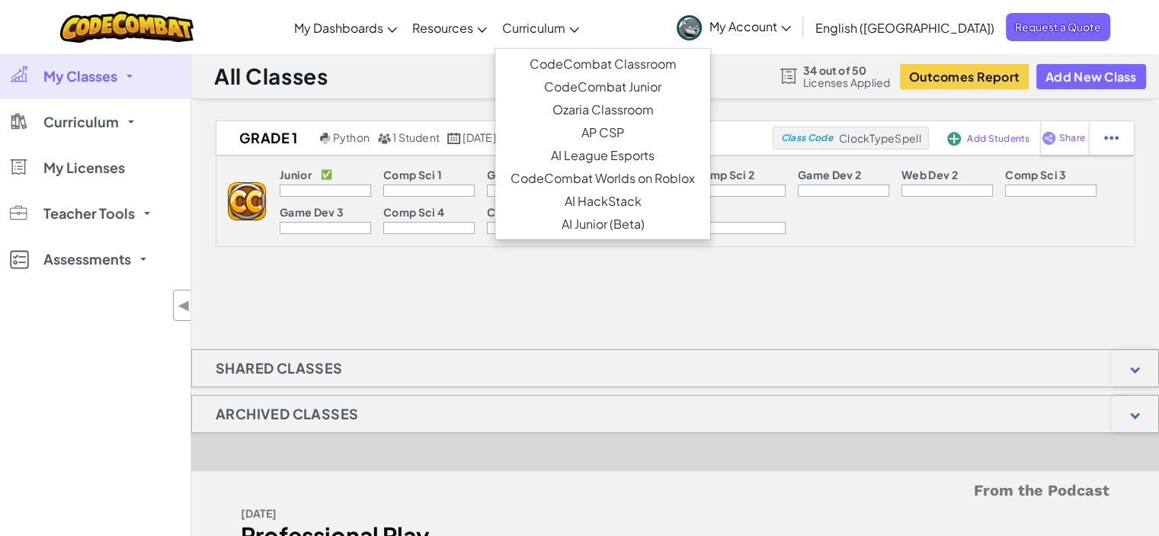
click at [587, 27] on link "Curriculum" at bounding box center [541, 27] width 92 height 41
click at [633, 80] on link "CodeCombat Junior" at bounding box center [602, 86] width 215 height 23
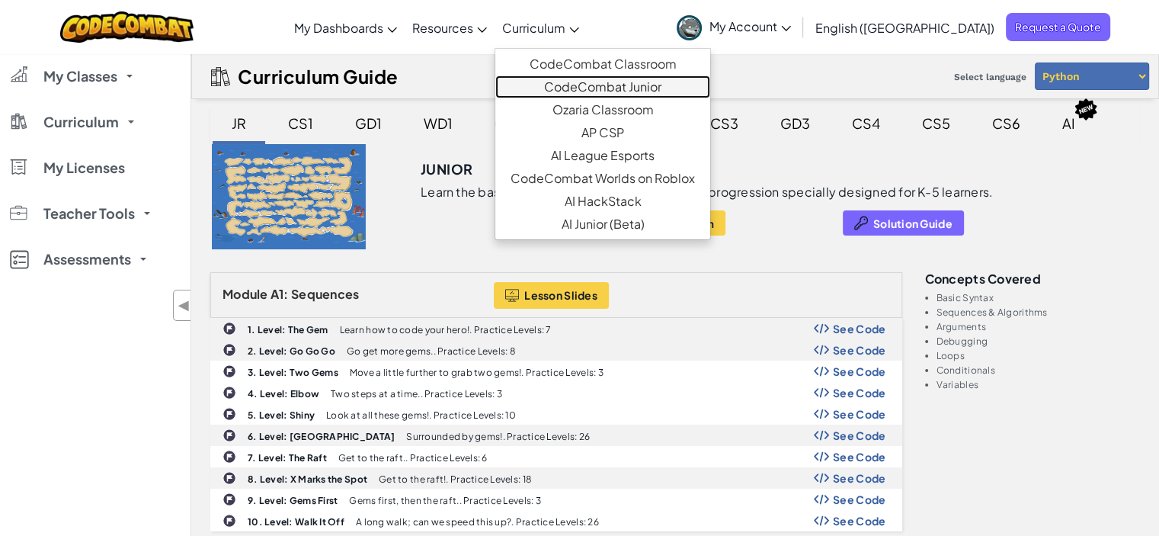
click at [613, 84] on link "CodeCombat Junior" at bounding box center [602, 86] width 215 height 23
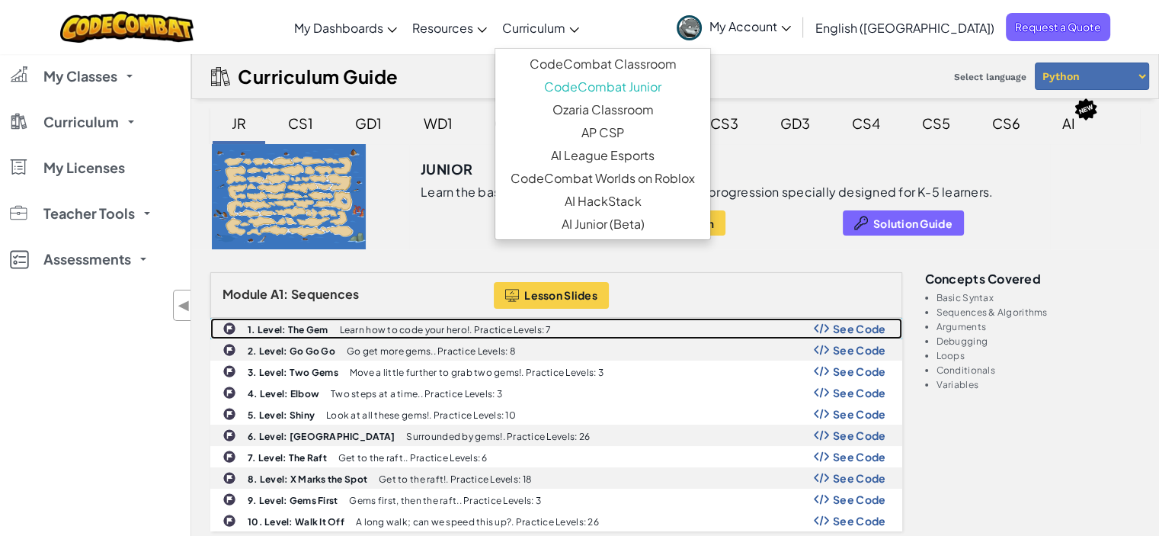
click at [354, 320] on div "1. Level: The Gem Learn how to code your hero!. Practice Levels: 7 See Code" at bounding box center [556, 329] width 690 height 20
